Goal: Information Seeking & Learning: Learn about a topic

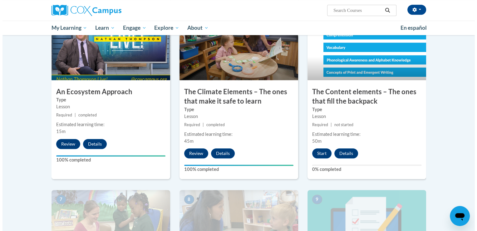
scroll to position [339, 0]
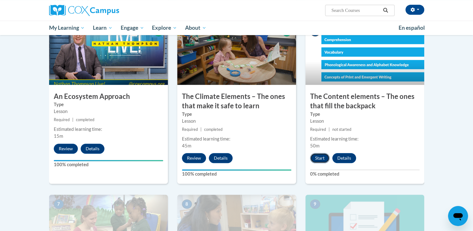
click at [318, 155] on button "Start" at bounding box center [319, 158] width 19 height 10
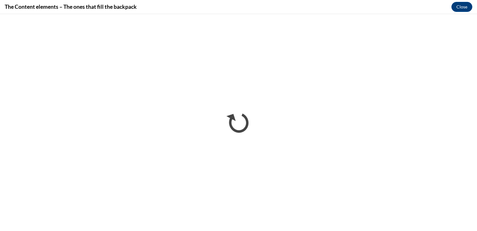
scroll to position [0, 0]
